Goal: Information Seeking & Learning: Learn about a topic

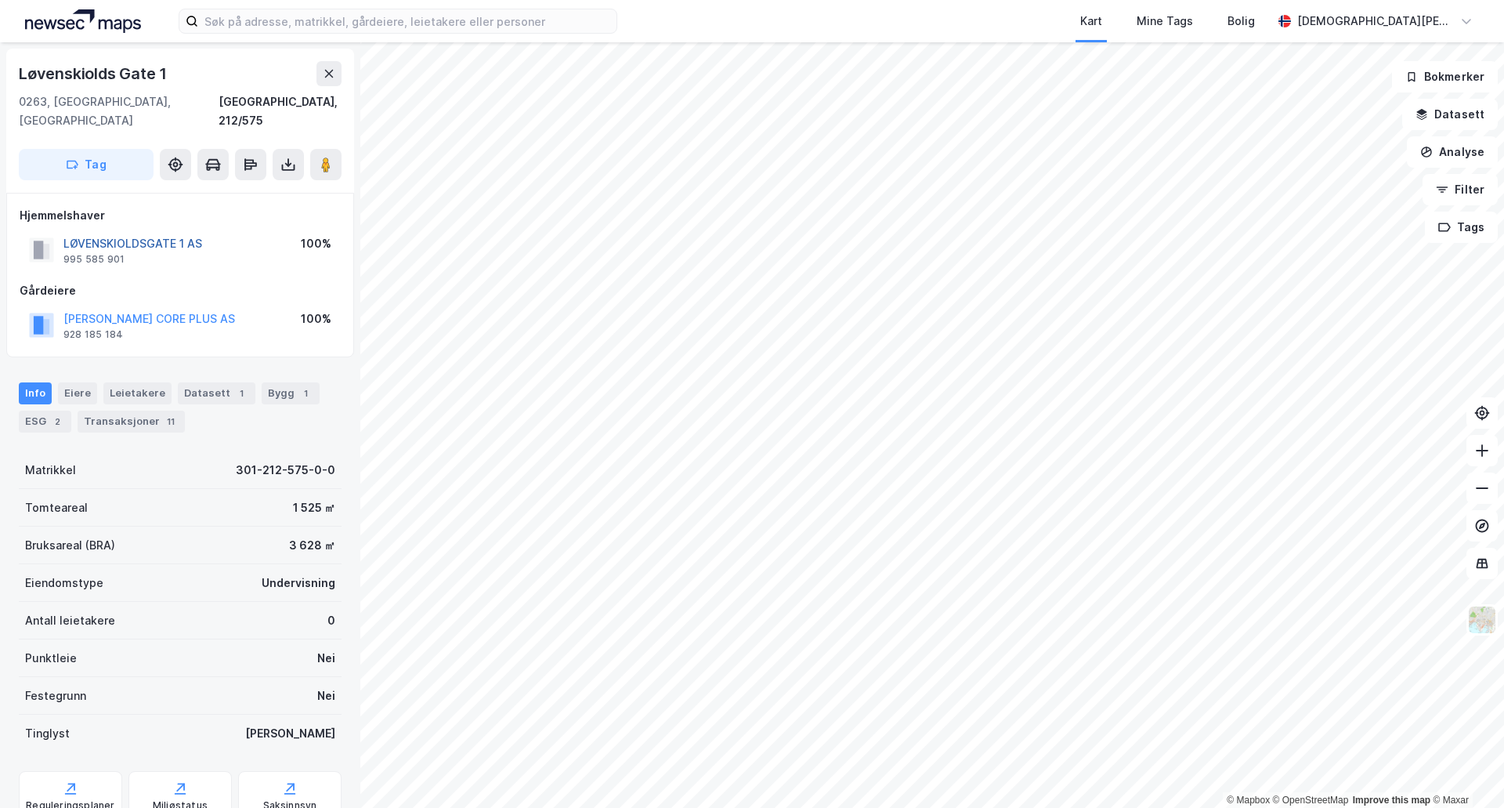
click at [0, 0] on button "LØVENSKIOLDSGATE 1 AS" at bounding box center [0, 0] width 0 height 0
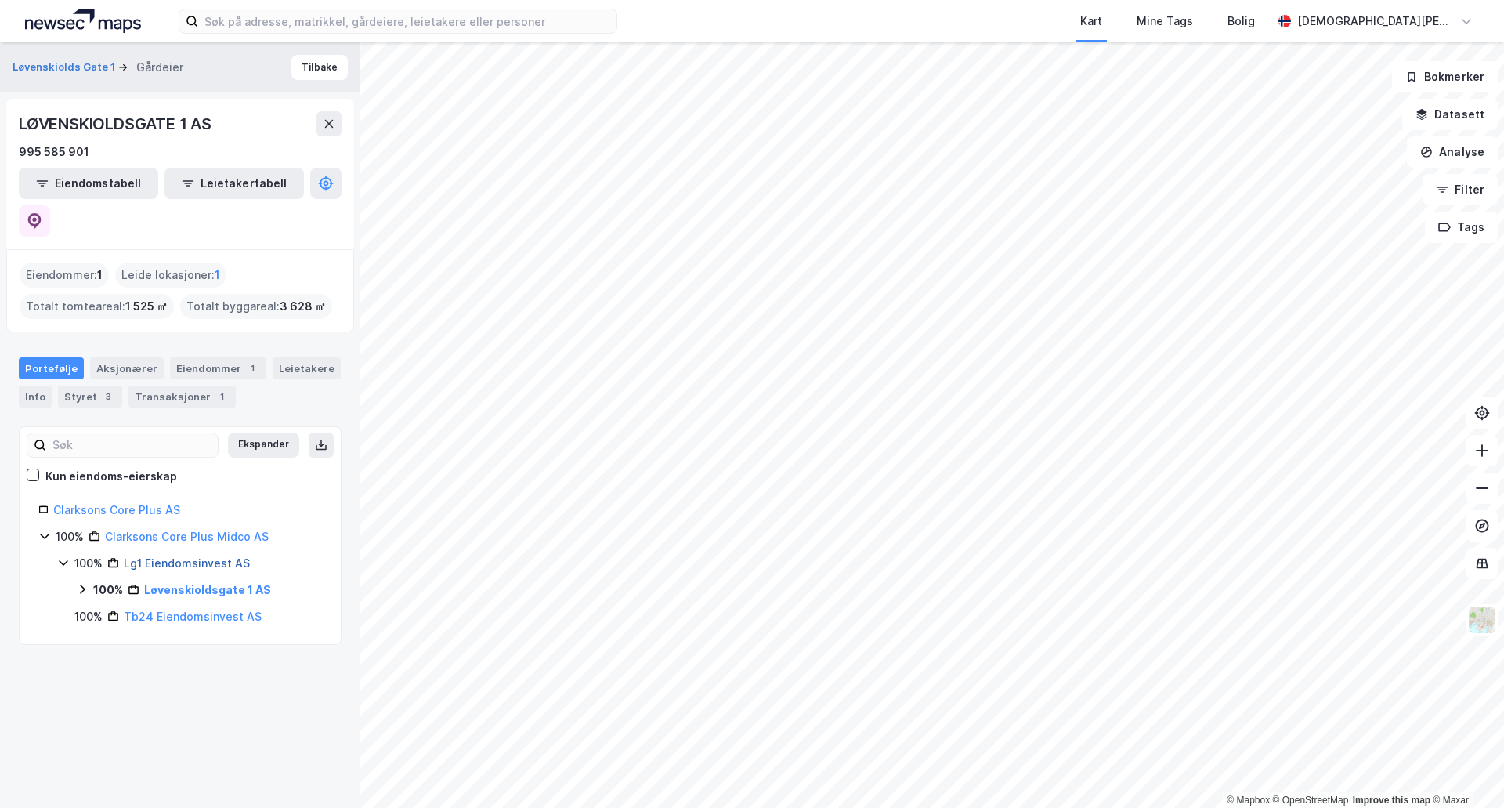
click at [214, 556] on link "Lg1 Eiendomsinvest AS" at bounding box center [187, 562] width 126 height 13
click at [60, 556] on icon at bounding box center [63, 562] width 13 height 13
click at [198, 583] on link "Løvenskioldsgate 1 AS" at bounding box center [204, 589] width 123 height 13
